Goal: Information Seeking & Learning: Learn about a topic

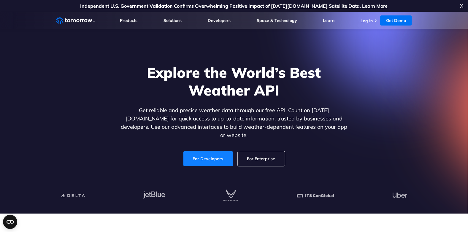
click at [204, 153] on link "For Developers" at bounding box center [208, 158] width 50 height 15
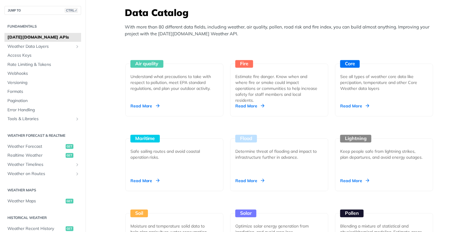
scroll to position [534, 0]
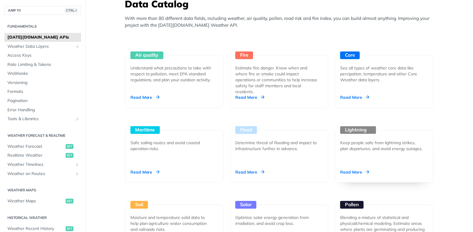
click at [358, 170] on div "Read More" at bounding box center [354, 172] width 29 height 6
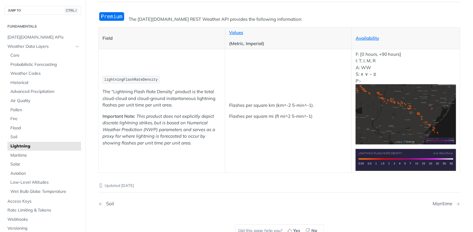
scroll to position [29, 0]
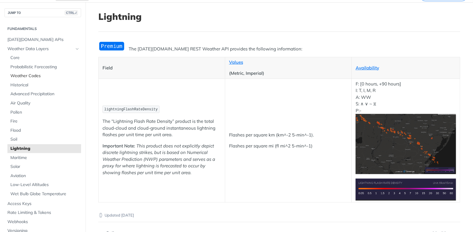
click at [27, 78] on span "Weather Codes" at bounding box center [44, 76] width 69 height 6
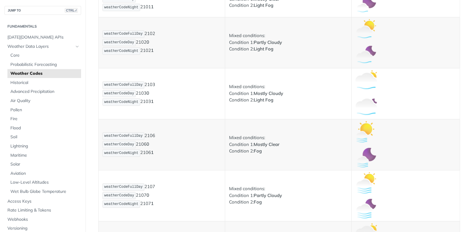
scroll to position [504, 0]
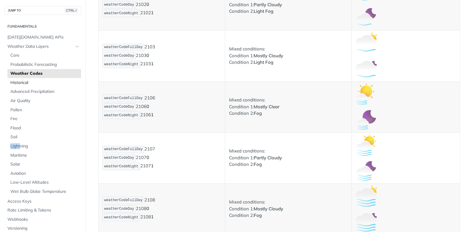
click at [33, 85] on span "Historical" at bounding box center [44, 83] width 69 height 6
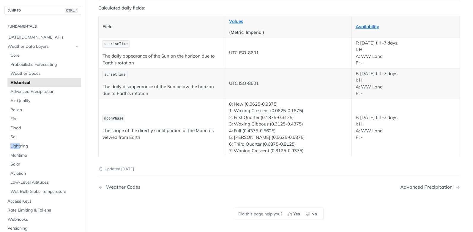
scroll to position [1068, 0]
click at [59, 91] on span "Advanced Precipitation" at bounding box center [44, 92] width 69 height 6
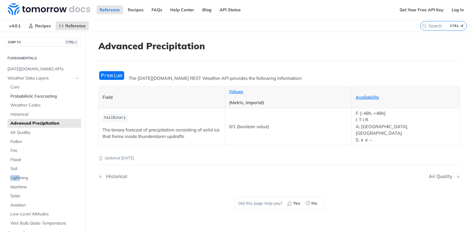
click at [49, 95] on span "Probabilistic Forecasting" at bounding box center [44, 97] width 69 height 6
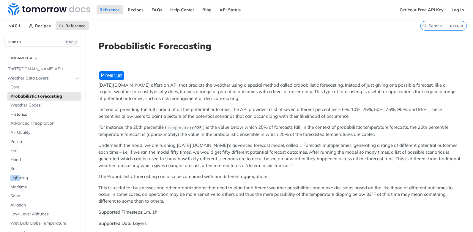
click at [8, 116] on link "Historical" at bounding box center [44, 114] width 74 height 9
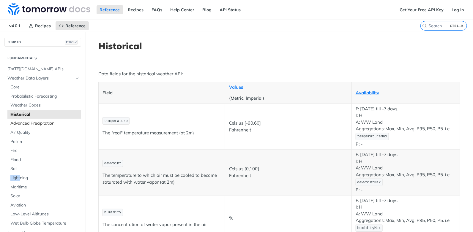
click at [24, 125] on span "Advanced Precipitation" at bounding box center [44, 124] width 69 height 6
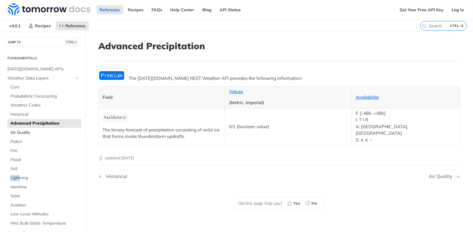
click at [32, 131] on span "Air Quality" at bounding box center [44, 133] width 69 height 6
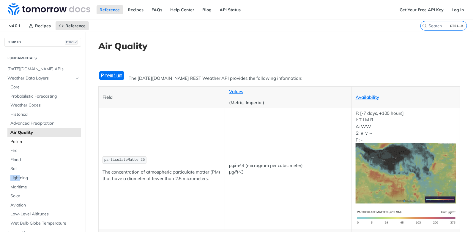
click at [18, 141] on span "Pollen" at bounding box center [44, 142] width 69 height 6
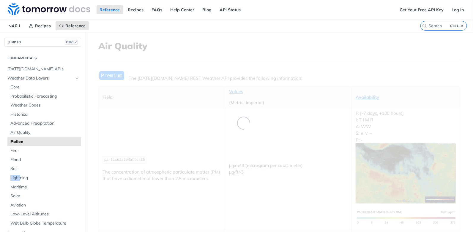
click at [18, 152] on span "Fire" at bounding box center [44, 151] width 69 height 6
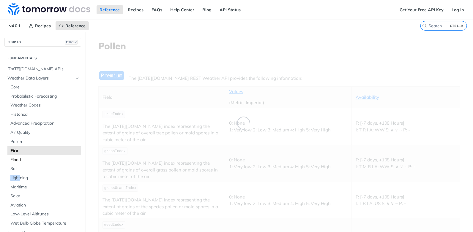
click at [18, 160] on span "Flood" at bounding box center [44, 160] width 69 height 6
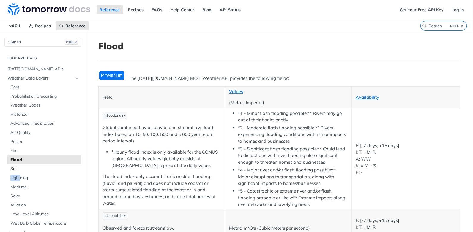
click at [18, 169] on span "Soil" at bounding box center [44, 169] width 69 height 6
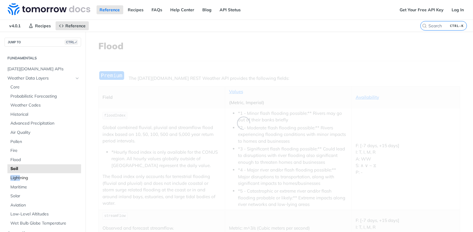
click at [20, 175] on span "Lightning" at bounding box center [44, 178] width 69 height 6
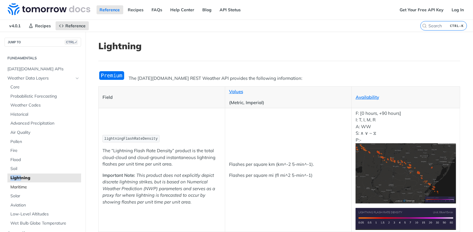
click at [18, 186] on span "Maritime" at bounding box center [44, 187] width 69 height 6
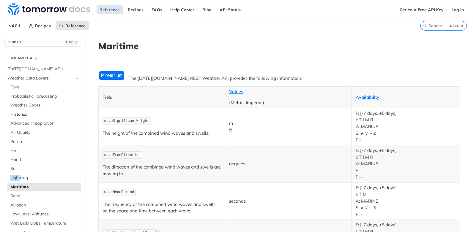
click at [20, 113] on span "Historical" at bounding box center [44, 115] width 69 height 6
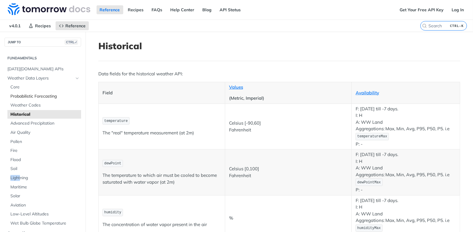
click at [17, 97] on span "Probabilistic Forecasting" at bounding box center [44, 97] width 69 height 6
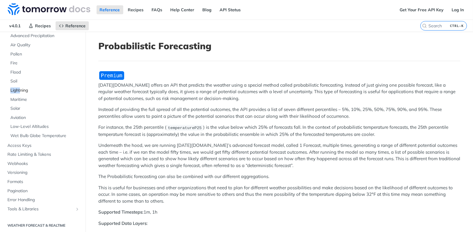
scroll to position [89, 0]
click at [60, 135] on span "Wet Bulb Globe Temperature" at bounding box center [44, 135] width 69 height 6
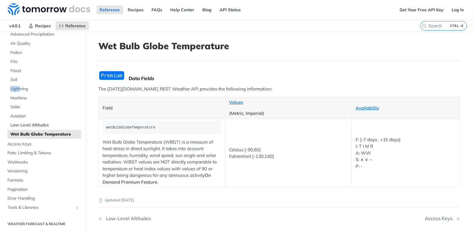
click at [45, 126] on span "Low-Level Altitudes" at bounding box center [44, 125] width 69 height 6
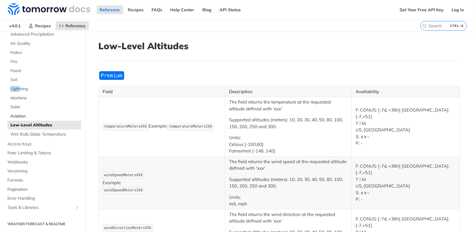
click at [19, 116] on span "Aviation" at bounding box center [44, 116] width 69 height 6
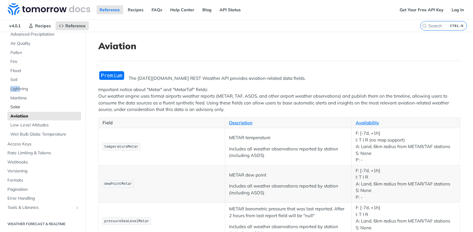
click at [23, 110] on link "Solar" at bounding box center [44, 107] width 74 height 9
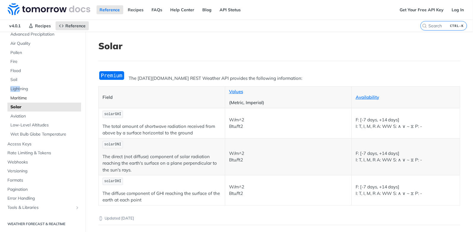
click at [36, 98] on span "Maritime" at bounding box center [44, 98] width 69 height 6
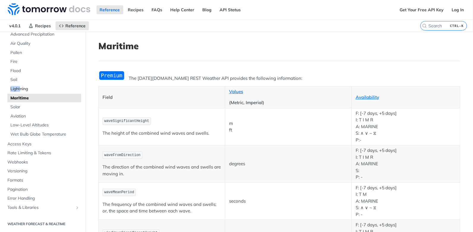
click at [29, 88] on span "Lightning" at bounding box center [44, 89] width 69 height 6
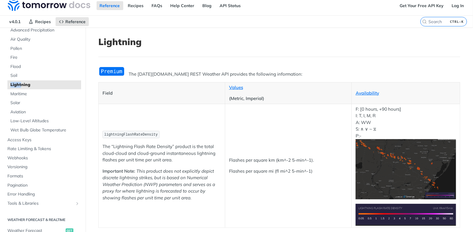
scroll to position [3, 0]
